Goal: Task Accomplishment & Management: Use online tool/utility

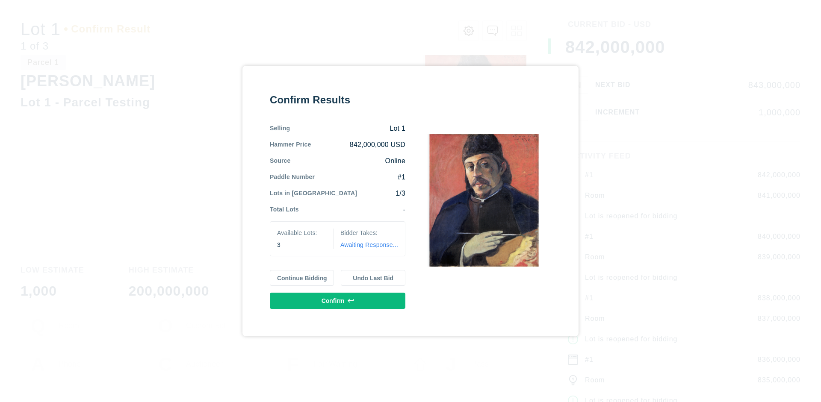
click at [302, 278] on button "Continue Bidding" at bounding box center [302, 278] width 65 height 16
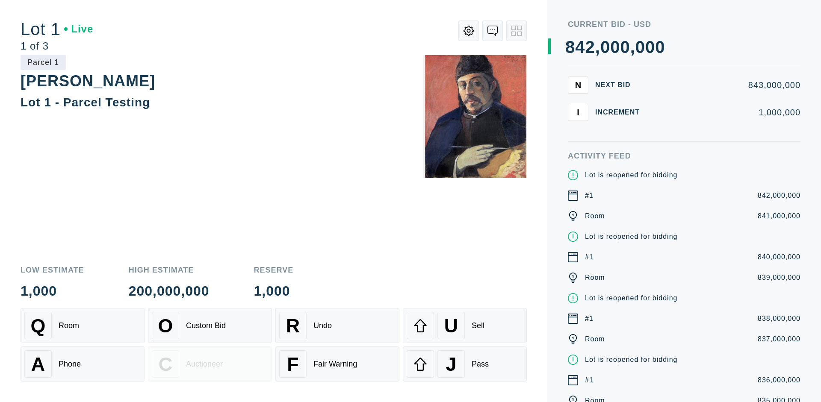
click at [83, 326] on div "Q Room" at bounding box center [82, 325] width 116 height 27
